Goal: Task Accomplishment & Management: Use online tool/utility

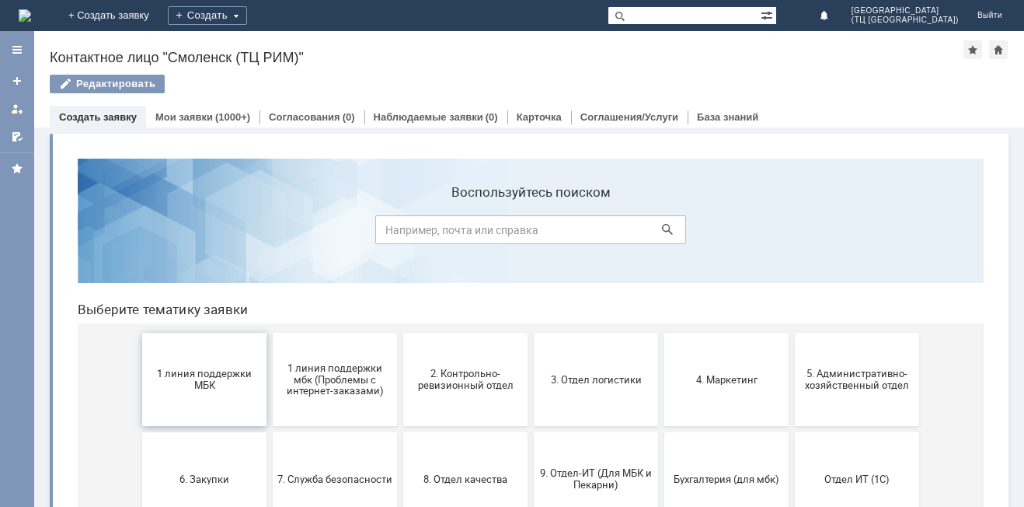
click at [193, 382] on span "1 линия поддержки МБК" at bounding box center [204, 378] width 115 height 23
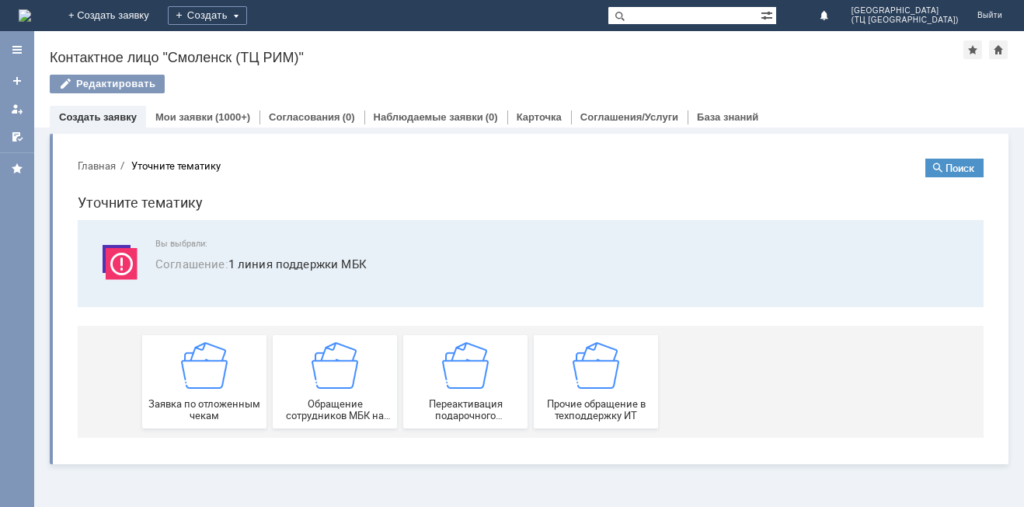
click at [193, 382] on img at bounding box center [204, 365] width 47 height 47
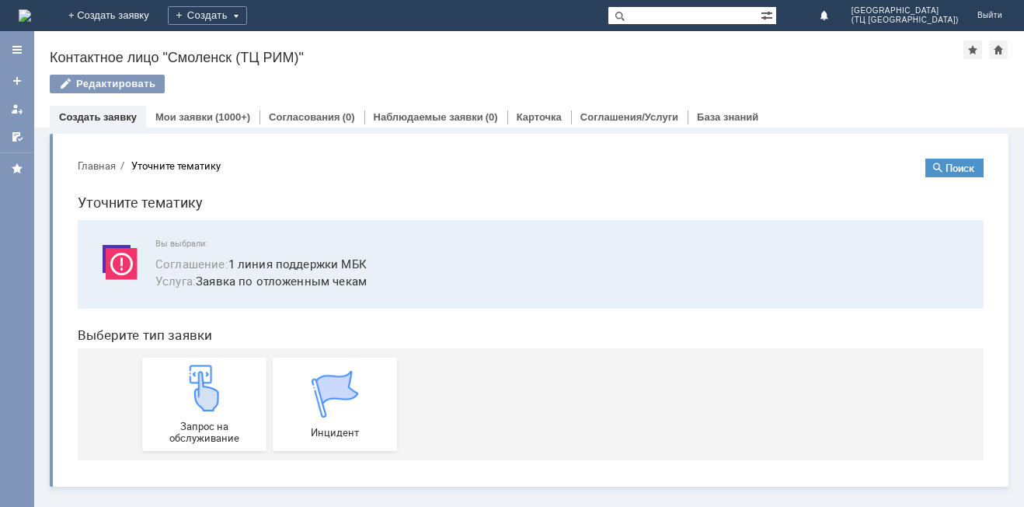
click at [193, 382] on img at bounding box center [204, 387] width 47 height 47
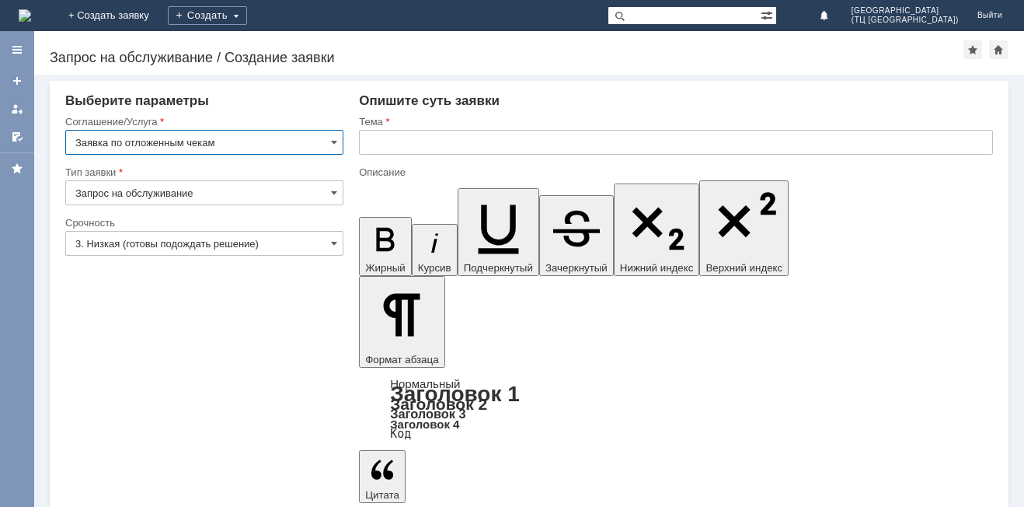
click at [381, 138] on input "text" at bounding box center [676, 142] width 634 height 25
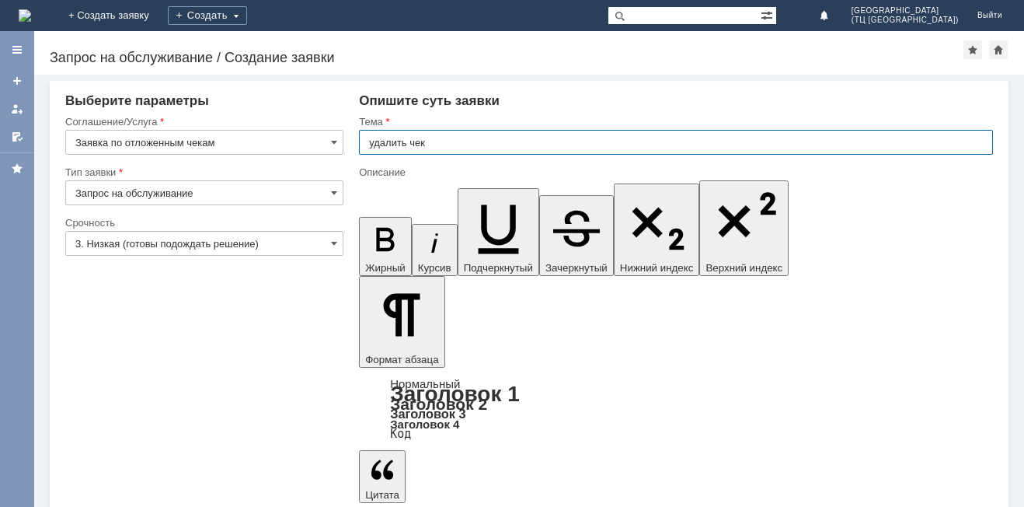
type input "удалить чек"
drag, startPoint x: 399, startPoint y: 4147, endPoint x: 625, endPoint y: 4130, distance: 227.5
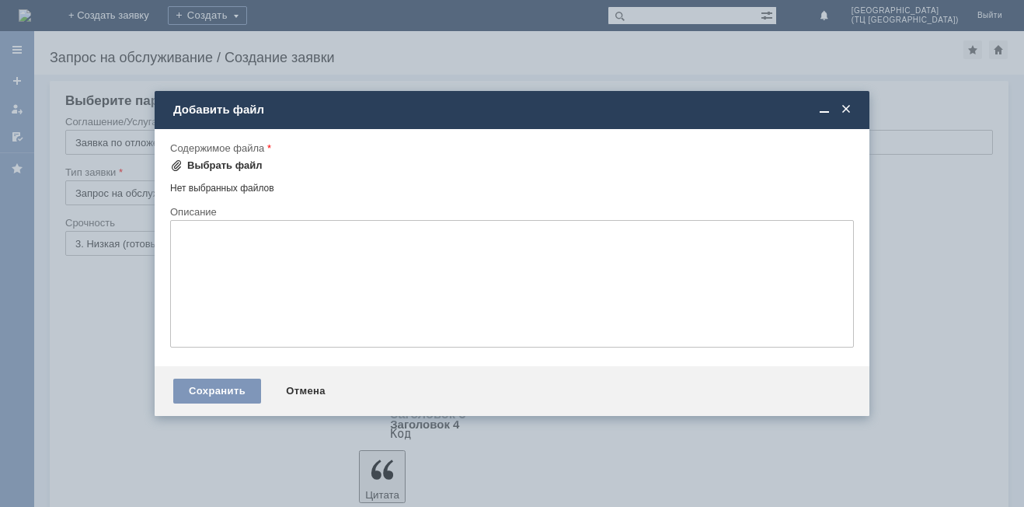
click at [225, 169] on div "Выбрать файл" at bounding box center [224, 165] width 75 height 12
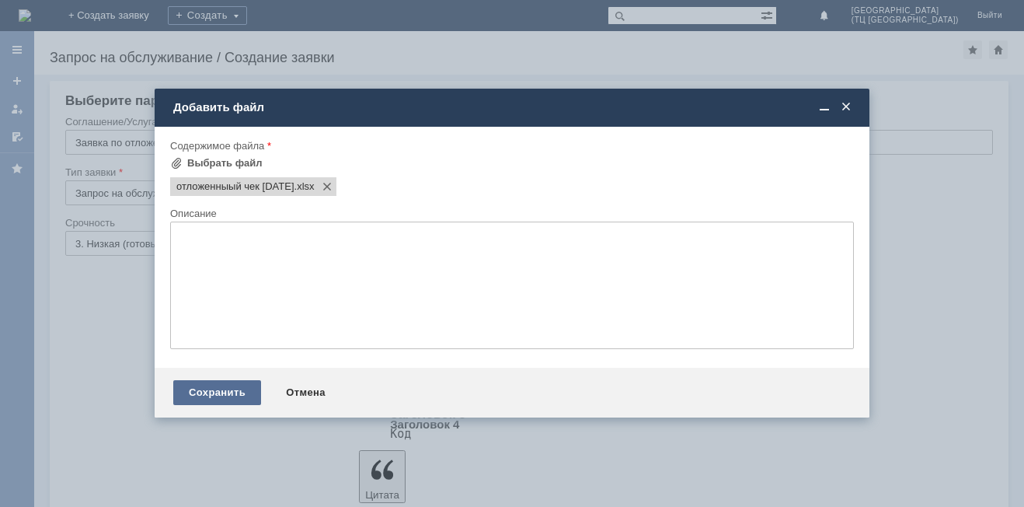
click at [229, 387] on div "Сохранить" at bounding box center [217, 392] width 88 height 25
